Goal: Information Seeking & Learning: Find specific fact

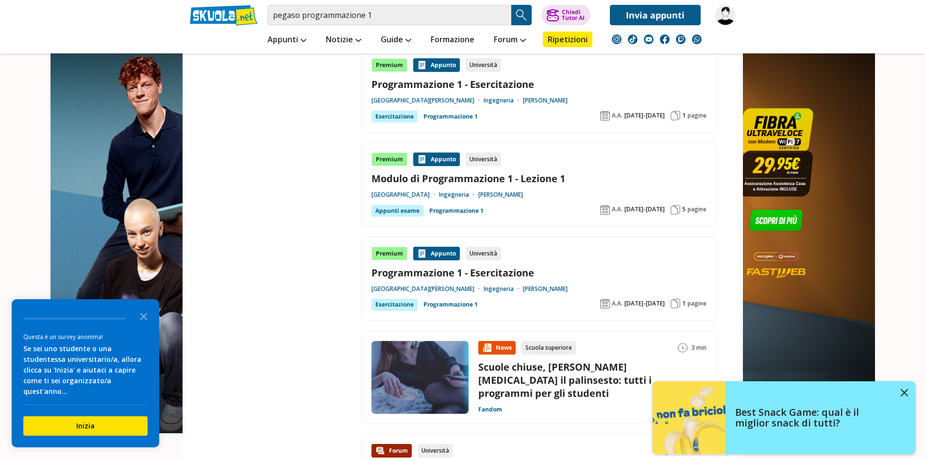
scroll to position [1068, 0]
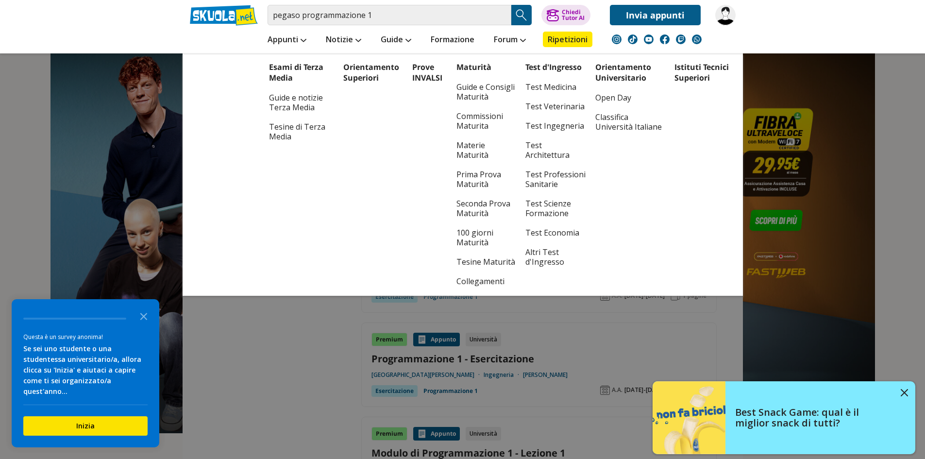
click at [416, 30] on li "Guide Esami di Terza Media Guide e notizie Terza Media Tesine di Terza Media Pr…" at bounding box center [396, 39] width 50 height 28
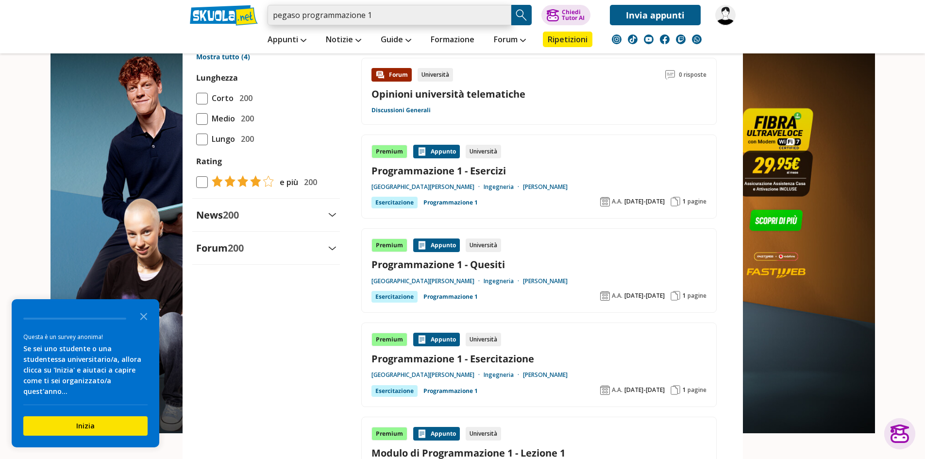
click at [413, 18] on input "pegaso programmazione 1" at bounding box center [389, 15] width 244 height 20
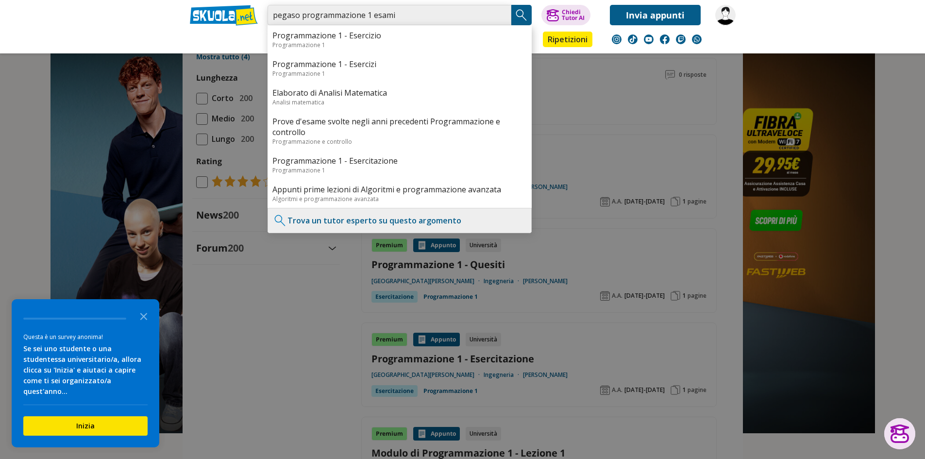
type input "pegaso programmazione 1 esami"
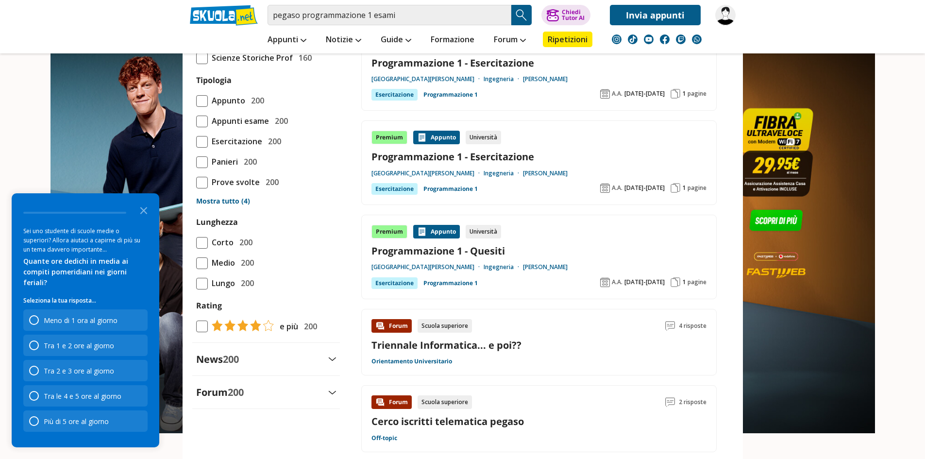
scroll to position [922, 0]
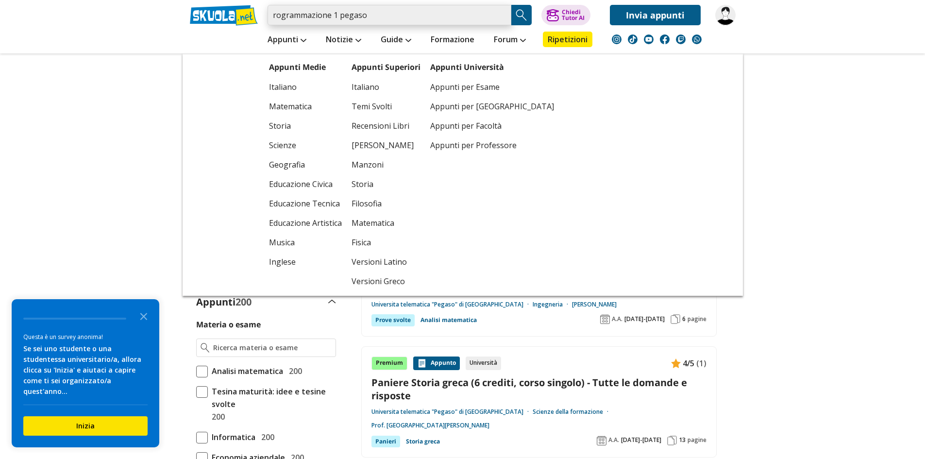
drag, startPoint x: 272, startPoint y: 12, endPoint x: 287, endPoint y: 72, distance: 62.0
click at [272, 12] on input "rogrammazione 1 pegaso" at bounding box center [389, 15] width 244 height 20
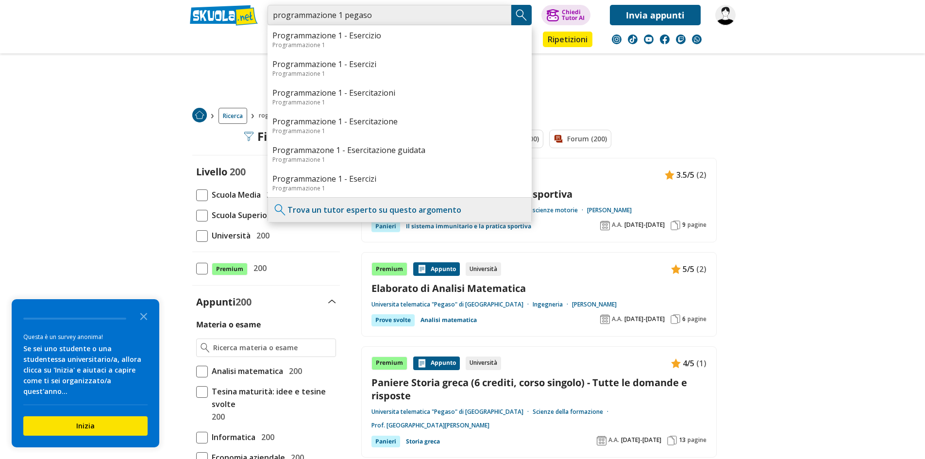
click at [270, 24] on input "programmazione 1 pegaso" at bounding box center [389, 15] width 244 height 20
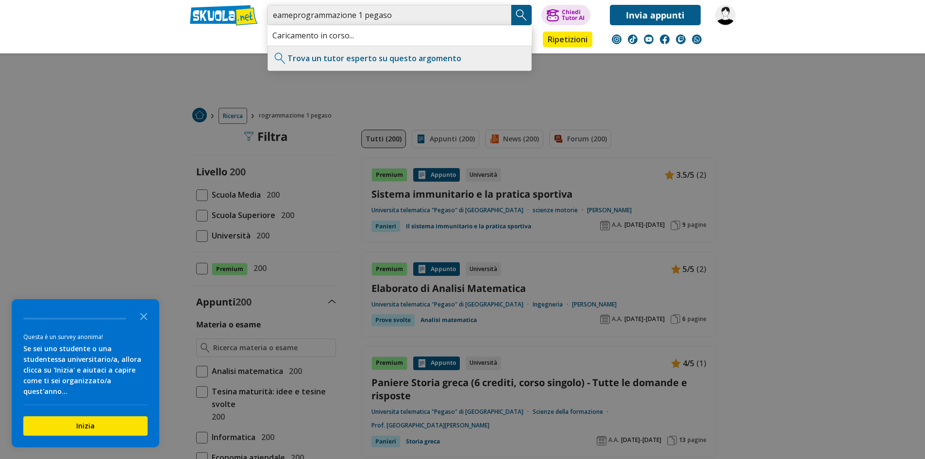
type input "eameprogrammazione 1 pegaso"
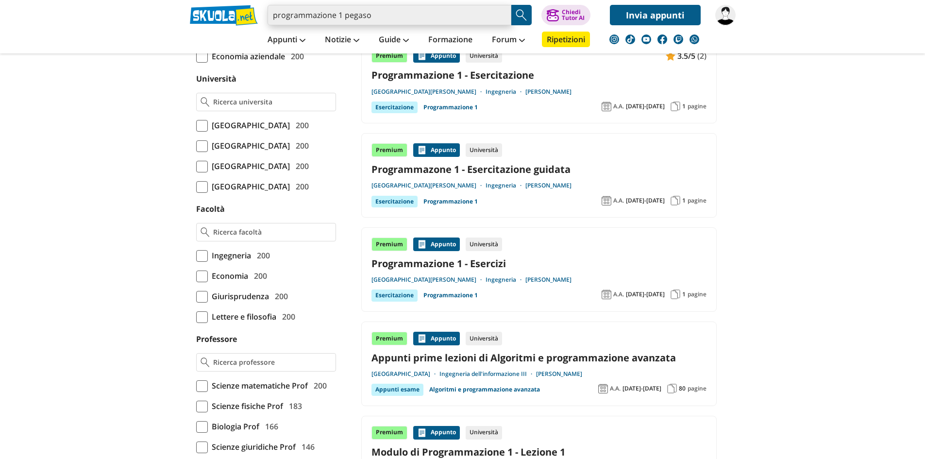
click at [275, 16] on input "programmazione 1 pegaso" at bounding box center [389, 15] width 244 height 20
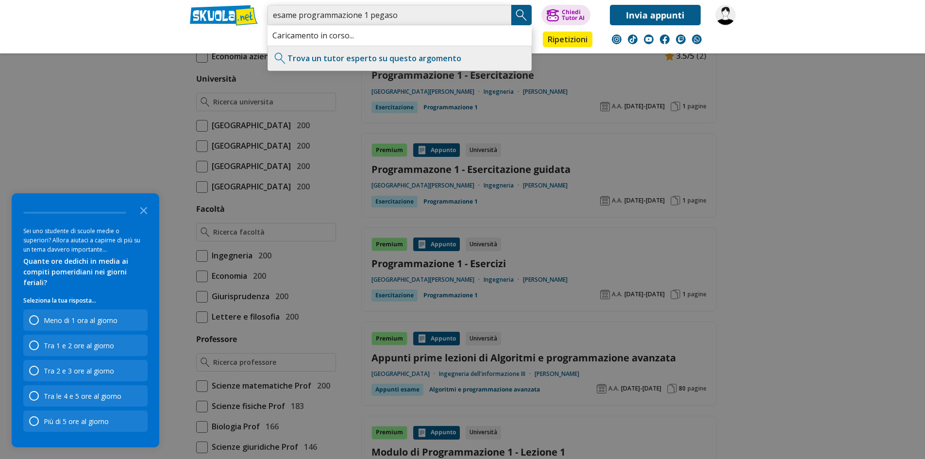
type input "esame programmazione 1 pegaso"
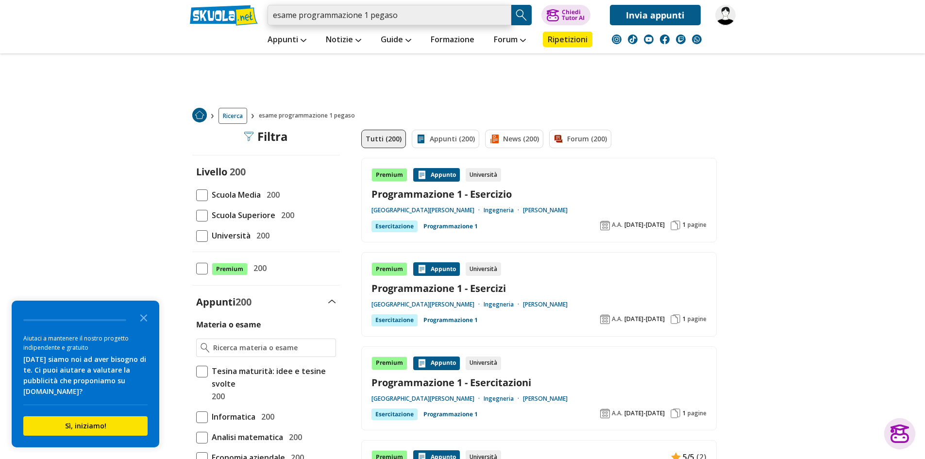
drag, startPoint x: 411, startPoint y: 19, endPoint x: 223, endPoint y: 27, distance: 188.5
click at [223, 27] on div "esame programmazione 1 pegaso Trova un tutor esperto su questo argomento Chiedi…" at bounding box center [462, 26] width 560 height 53
paste input "Programmazione 2 Paniere P"
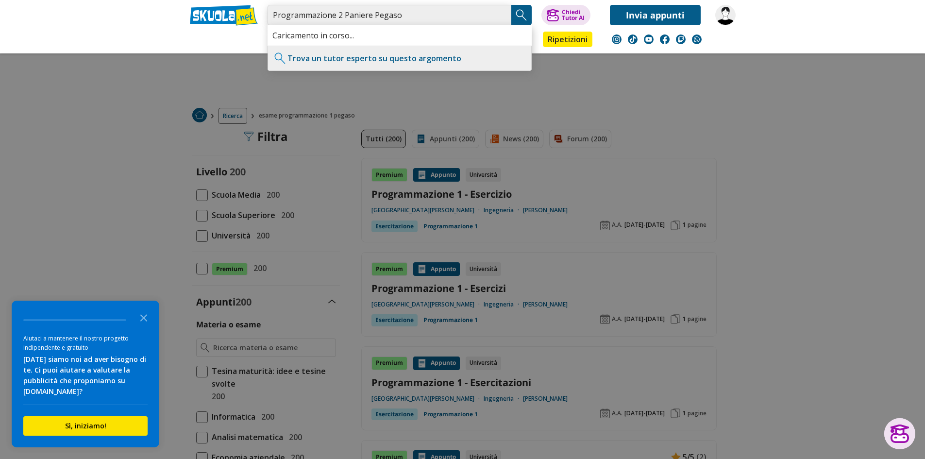
click at [341, 14] on input "Programmazione 2 Paniere Pegaso" at bounding box center [389, 15] width 244 height 20
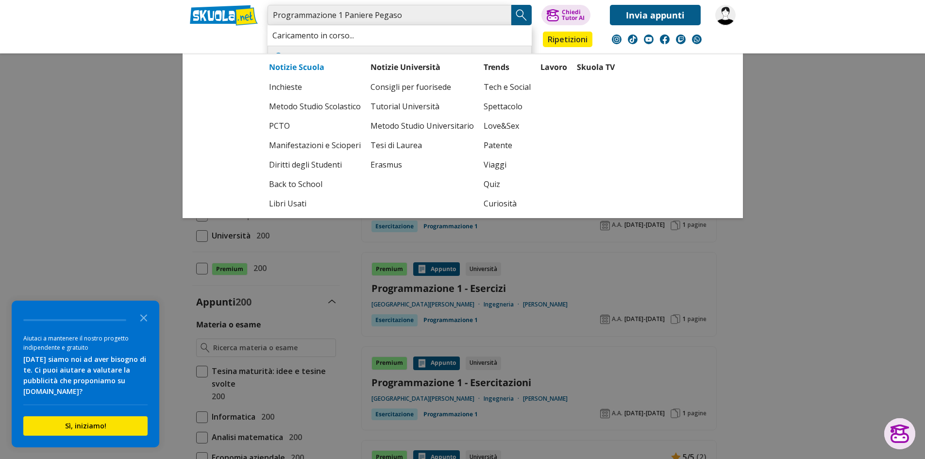
type input "Programmazione 1 Paniere Pegaso"
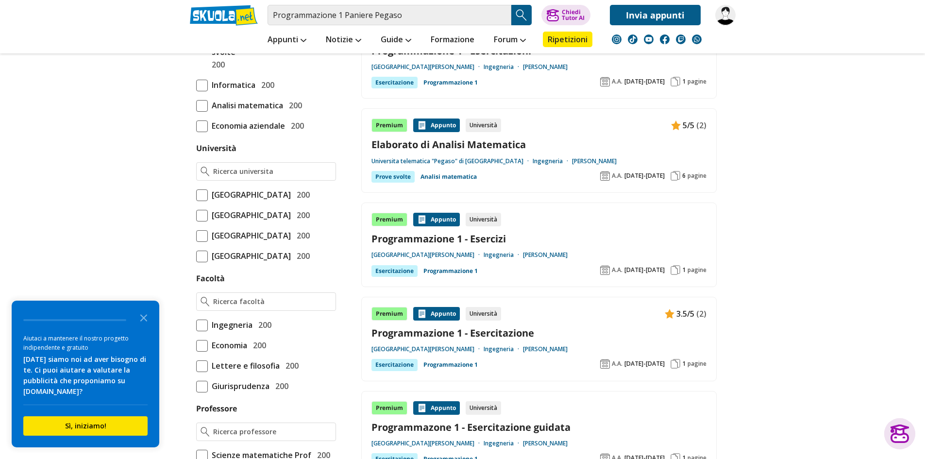
scroll to position [388, 0]
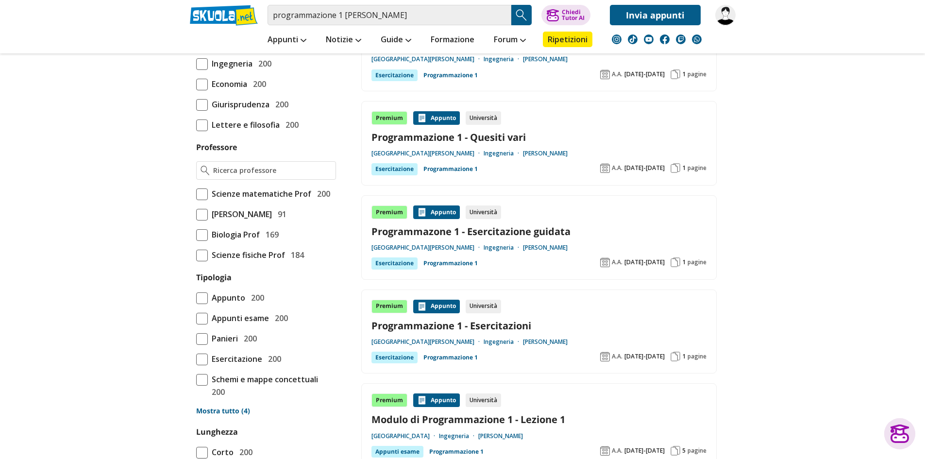
scroll to position [534, 0]
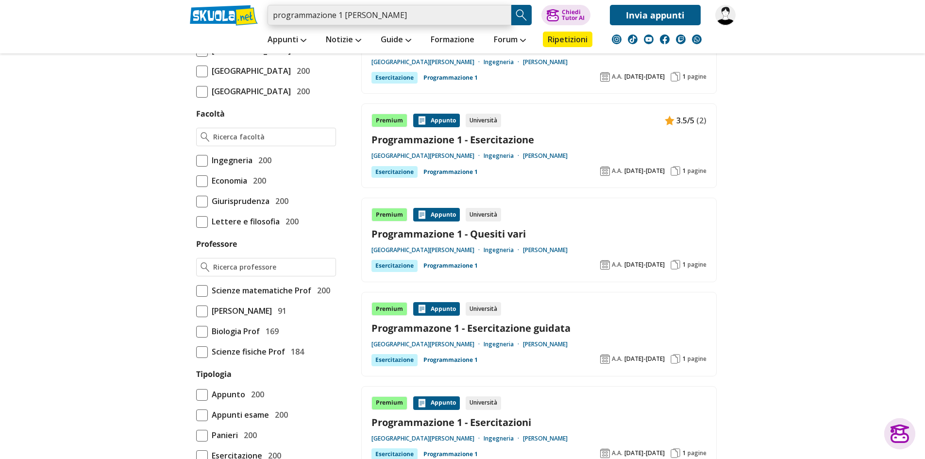
click at [359, 18] on input "programmazione 1 paniere pegaso" at bounding box center [389, 15] width 244 height 20
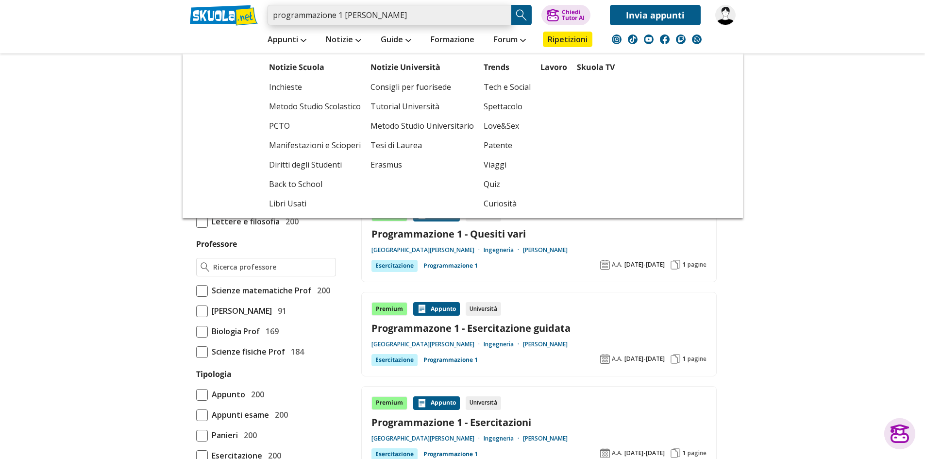
drag, startPoint x: 359, startPoint y: 18, endPoint x: 357, endPoint y: 25, distance: 7.5
click at [359, 18] on input "programmazione 1 paniere pegaso" at bounding box center [389, 15] width 244 height 20
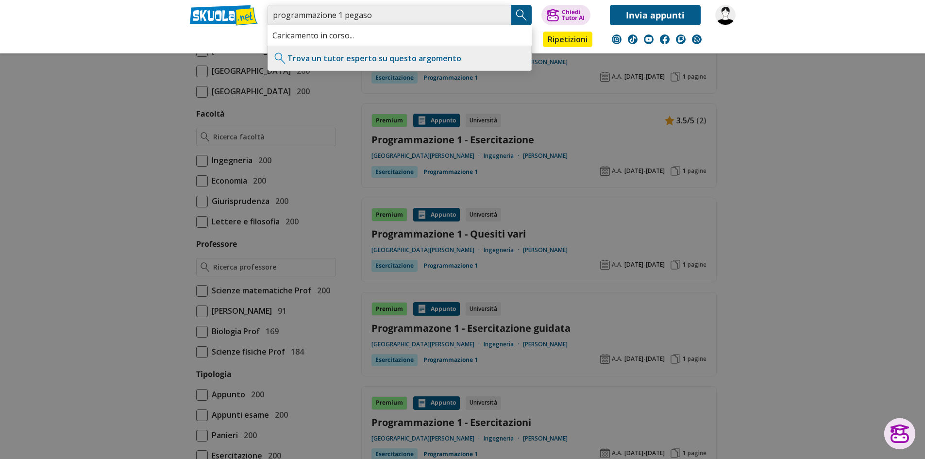
type input "programmazione 1 pegaso"
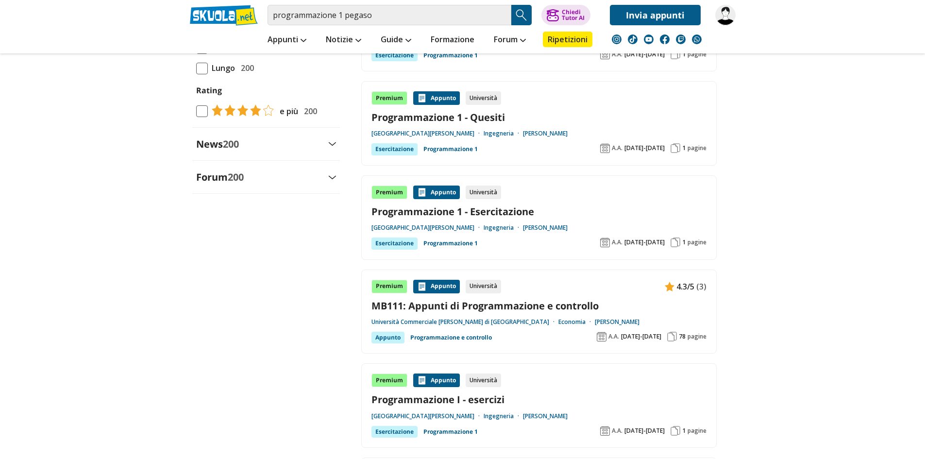
scroll to position [1019, 0]
